Goal: Information Seeking & Learning: Learn about a topic

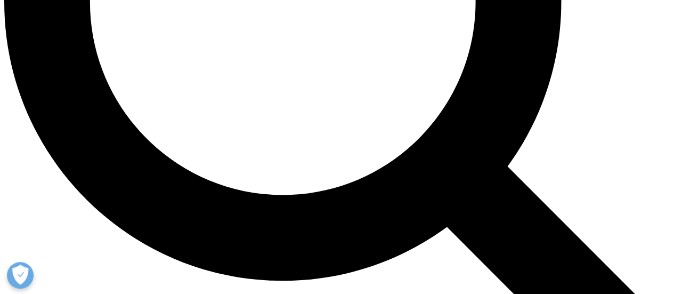
scroll to position [1028, 0]
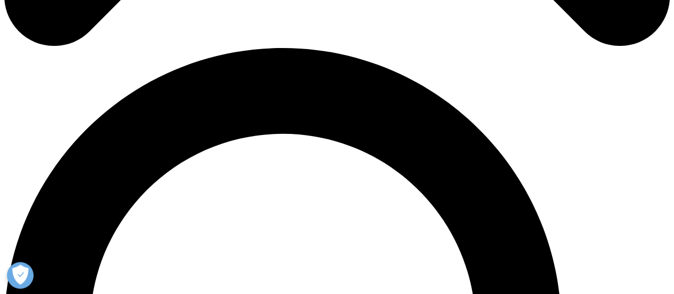
scroll to position [636, 0]
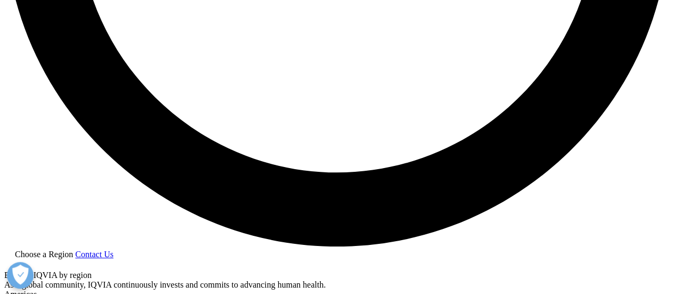
scroll to position [1654, 0]
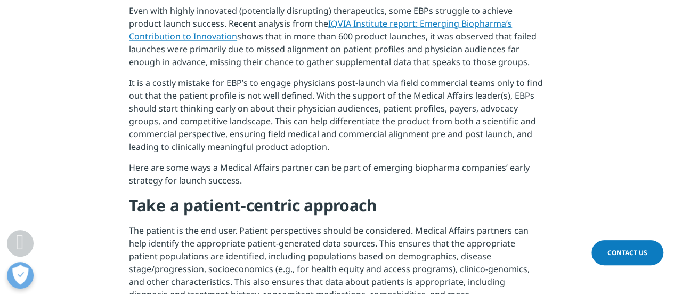
scroll to position [746, 0]
